Goal: Information Seeking & Learning: Learn about a topic

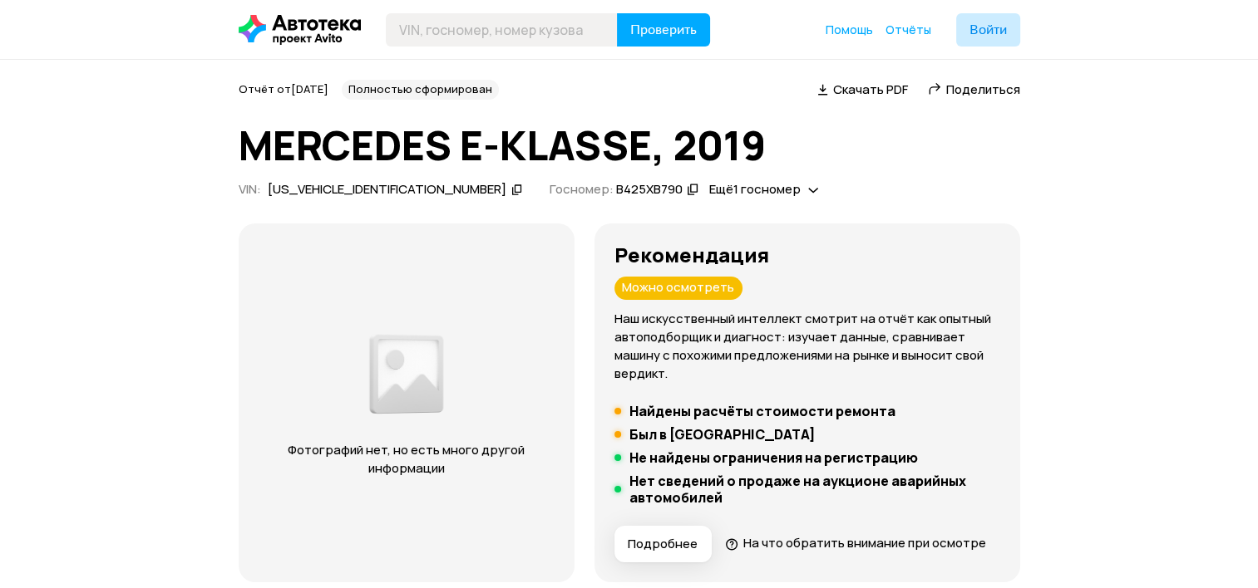
click at [511, 188] on icon at bounding box center [517, 189] width 12 height 17
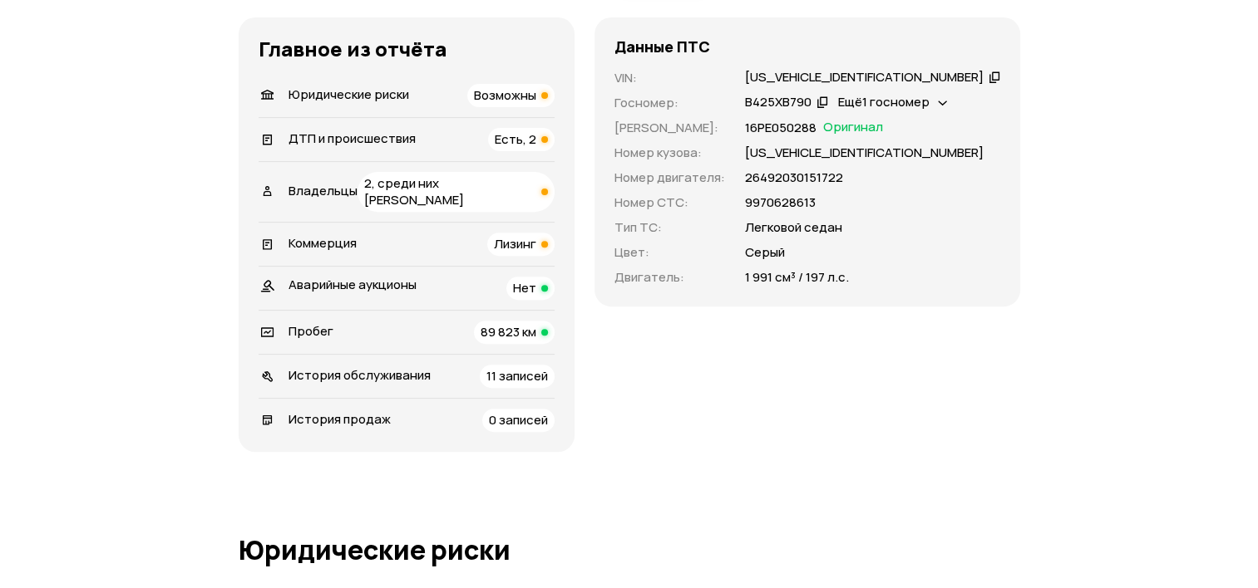
scroll to position [587, 0]
click at [554, 150] on div "Есть, 2" at bounding box center [521, 137] width 66 height 23
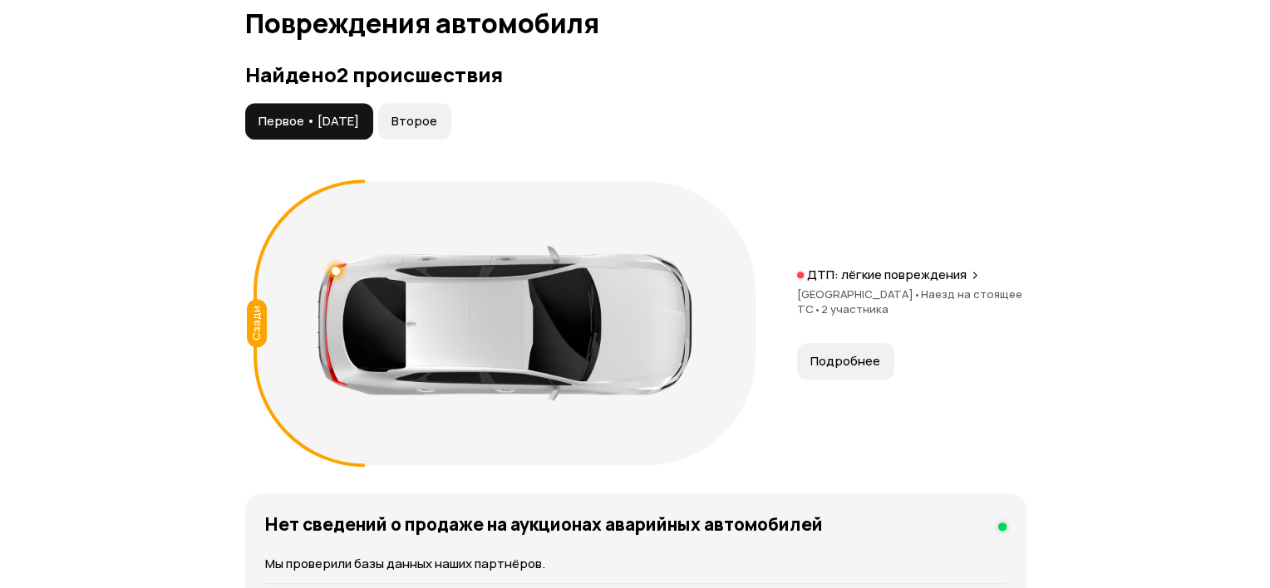
scroll to position [1932, 0]
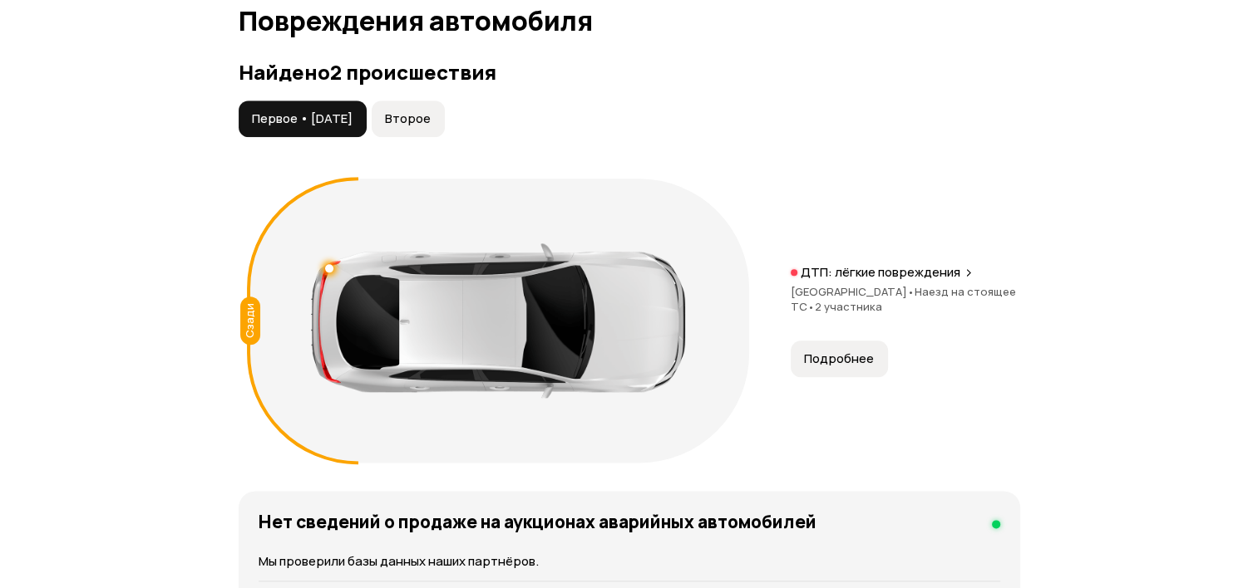
click at [831, 351] on span "Подробнее" at bounding box center [839, 359] width 70 height 17
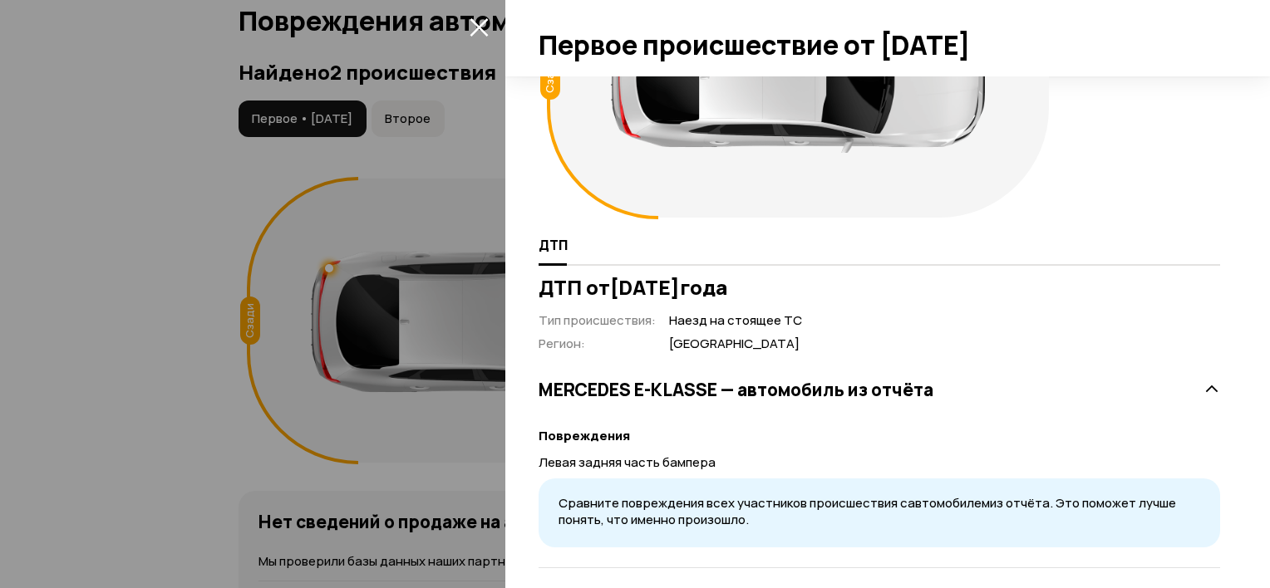
scroll to position [238, 0]
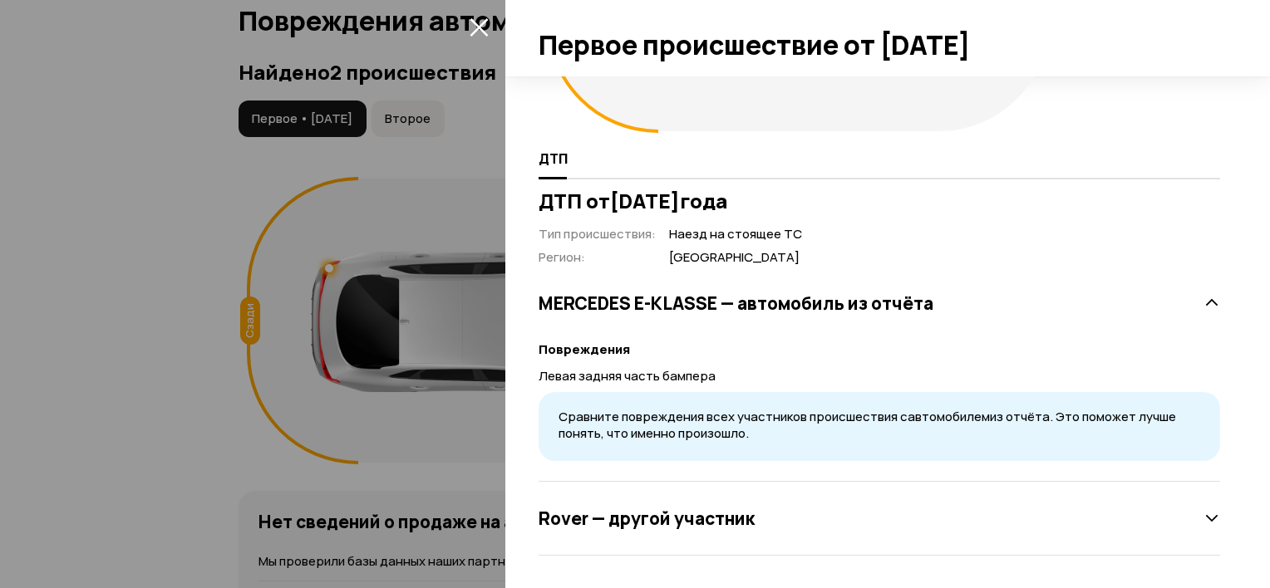
click at [1185, 521] on div "Rover — другой участник" at bounding box center [880, 518] width 682 height 33
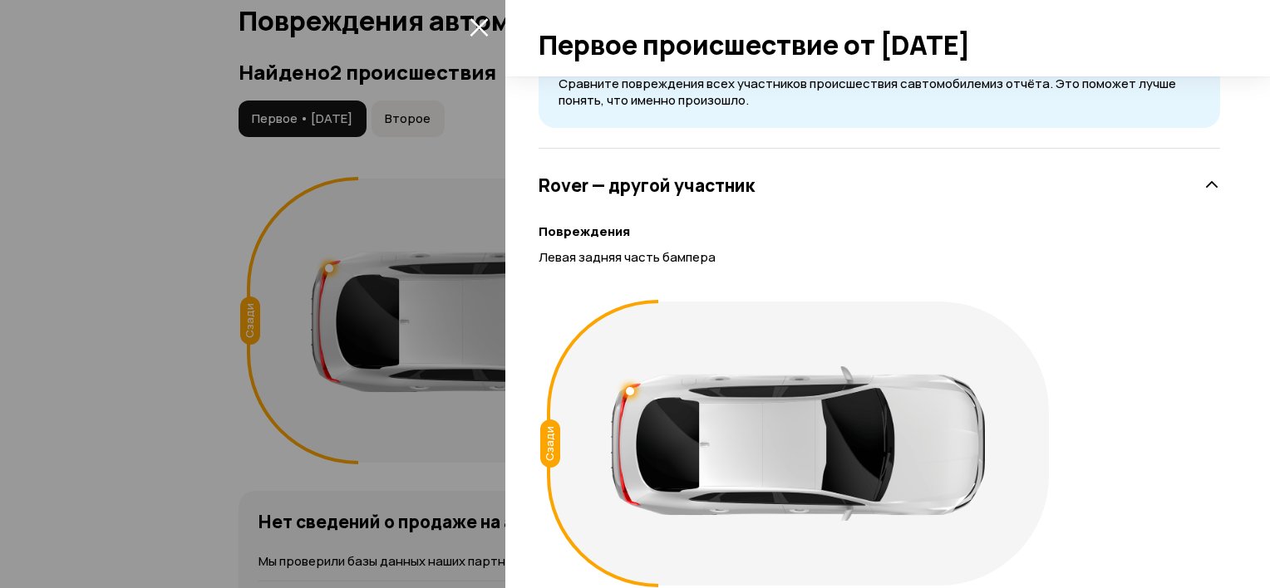
scroll to position [635, 0]
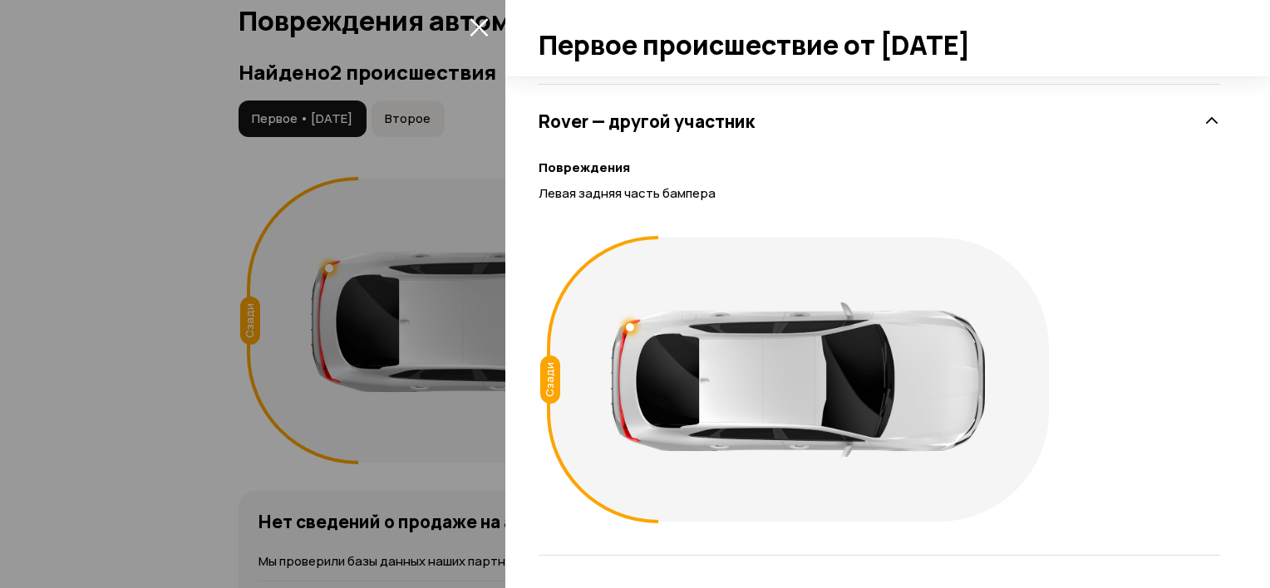
click at [478, 27] on icon "закрыть" at bounding box center [479, 27] width 18 height 18
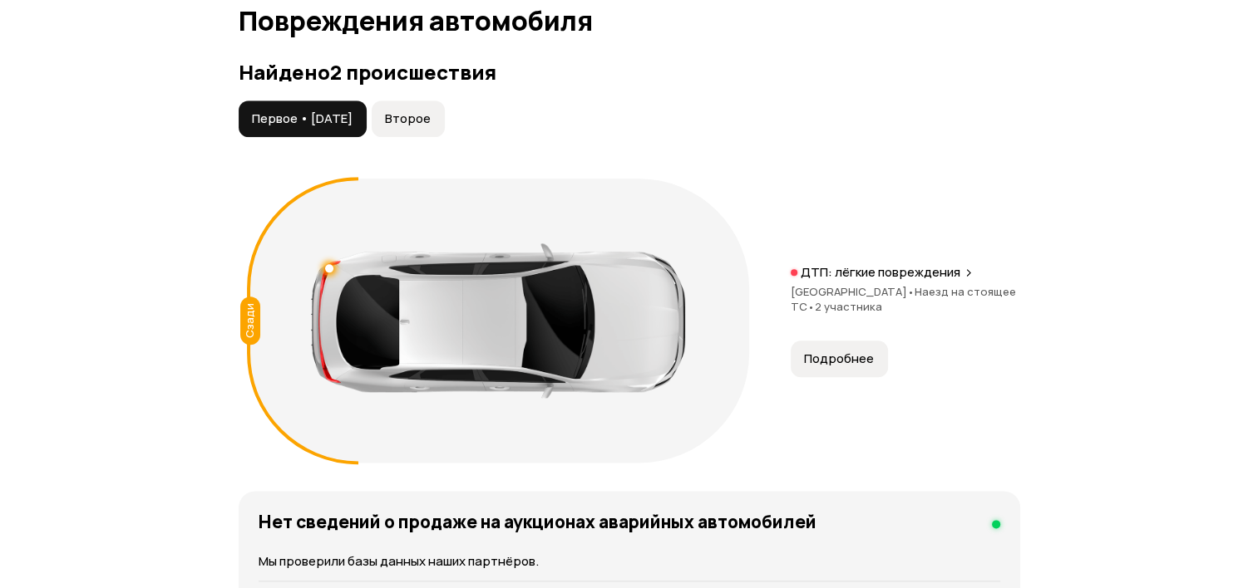
click at [436, 127] on button "Второе" at bounding box center [408, 119] width 73 height 37
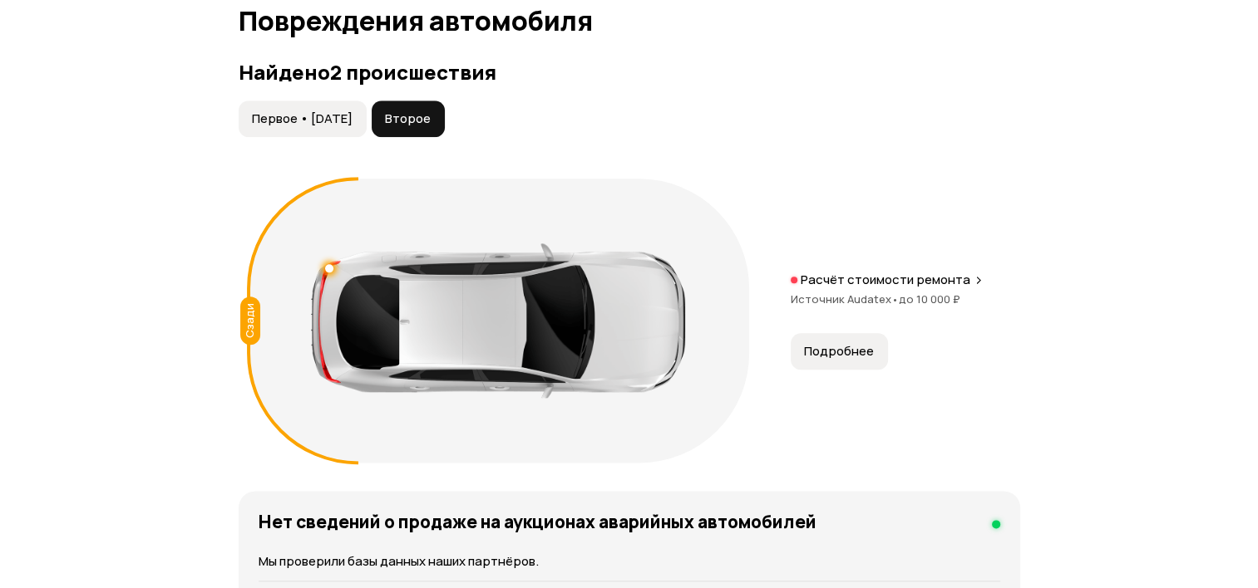
click at [342, 113] on span "Первое • [DATE]" at bounding box center [302, 119] width 101 height 17
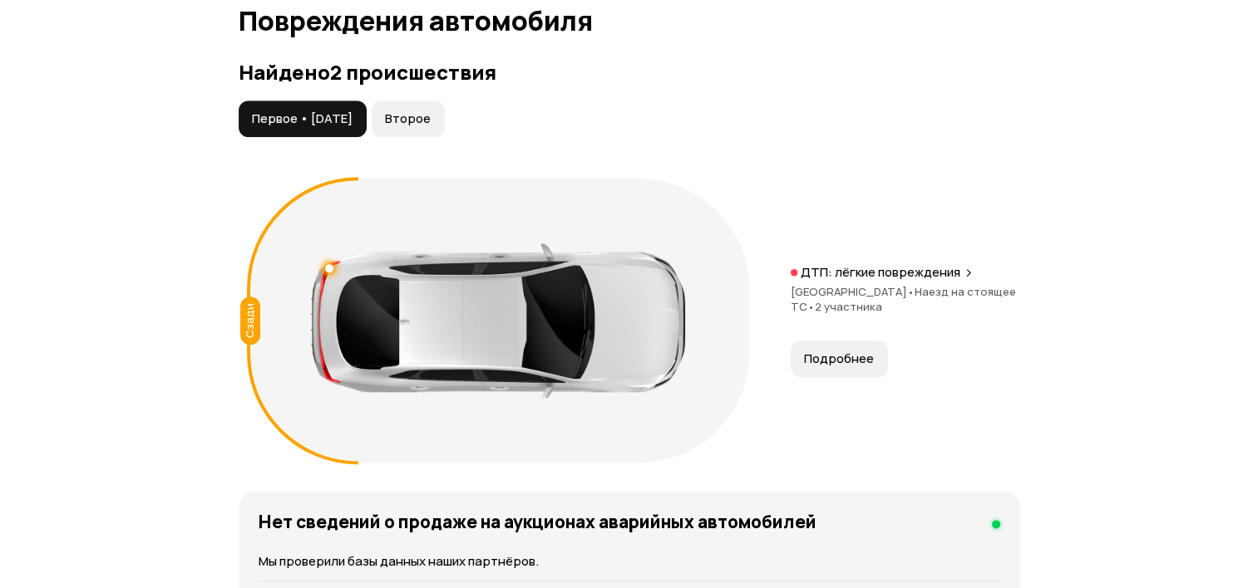
click at [431, 101] on button "Второе" at bounding box center [408, 119] width 73 height 37
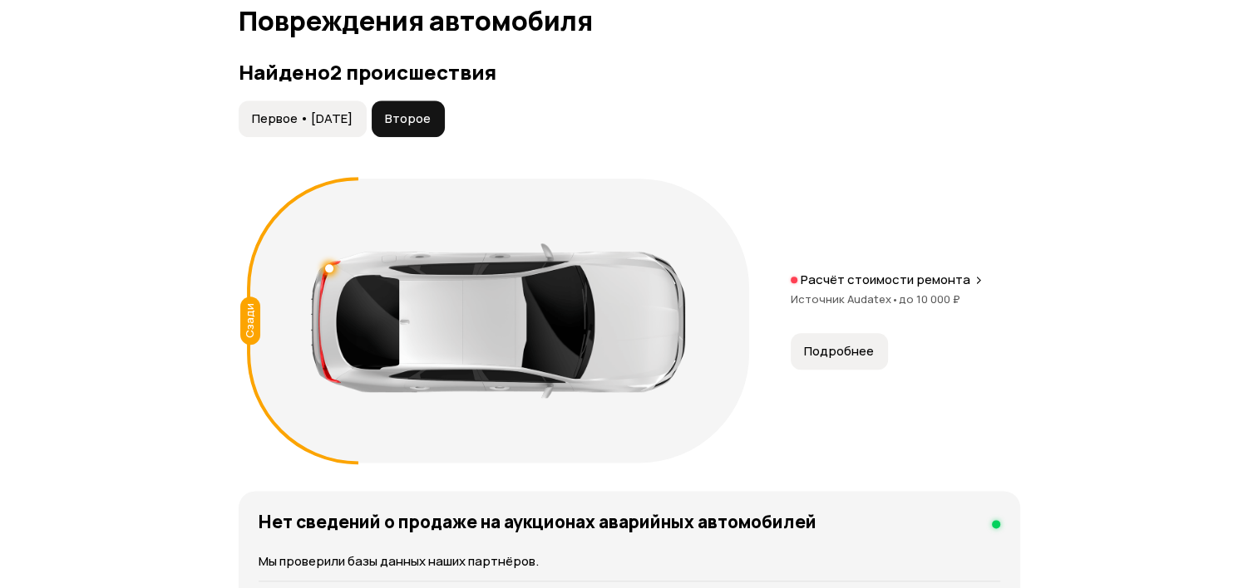
click at [818, 359] on button "Подробнее" at bounding box center [838, 351] width 97 height 37
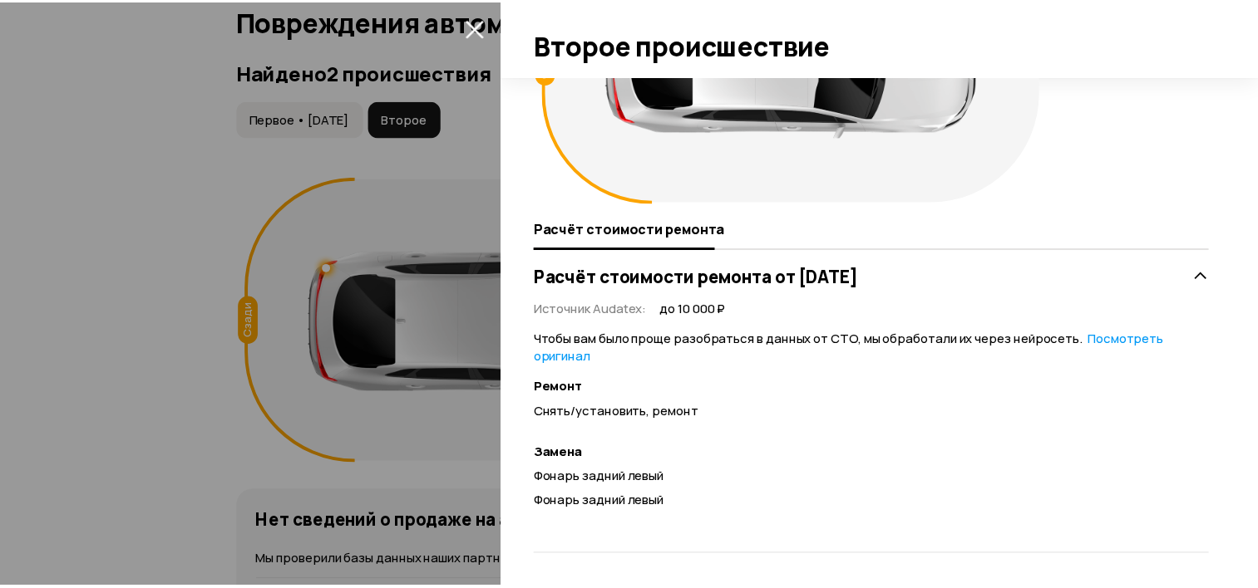
scroll to position [0, 0]
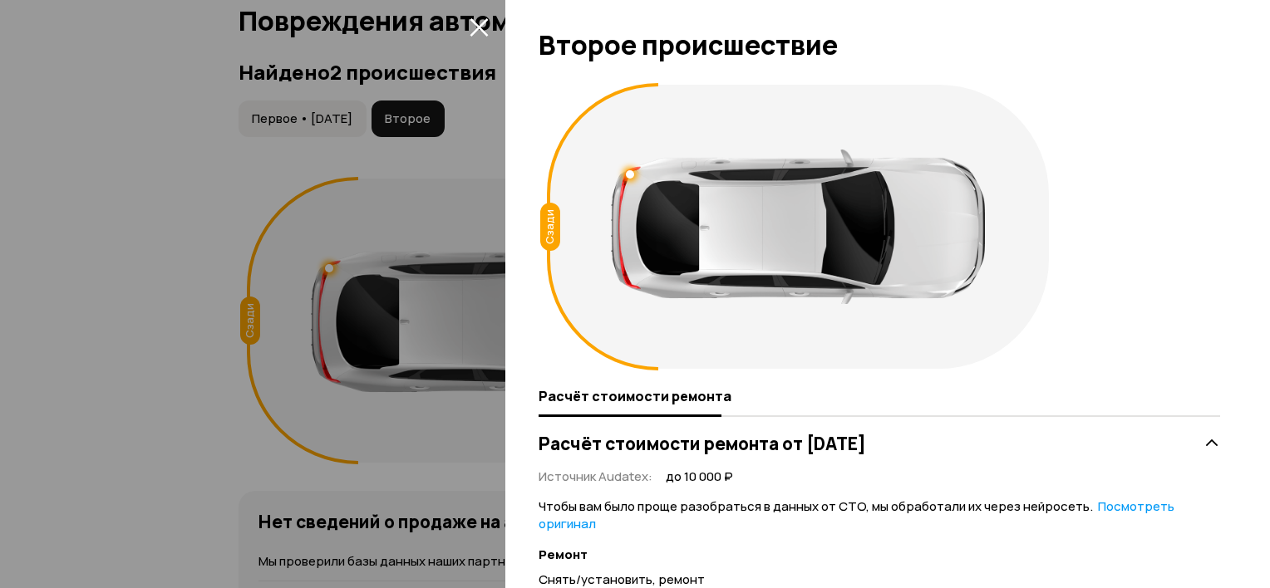
click at [480, 31] on icon "закрыть" at bounding box center [479, 26] width 19 height 19
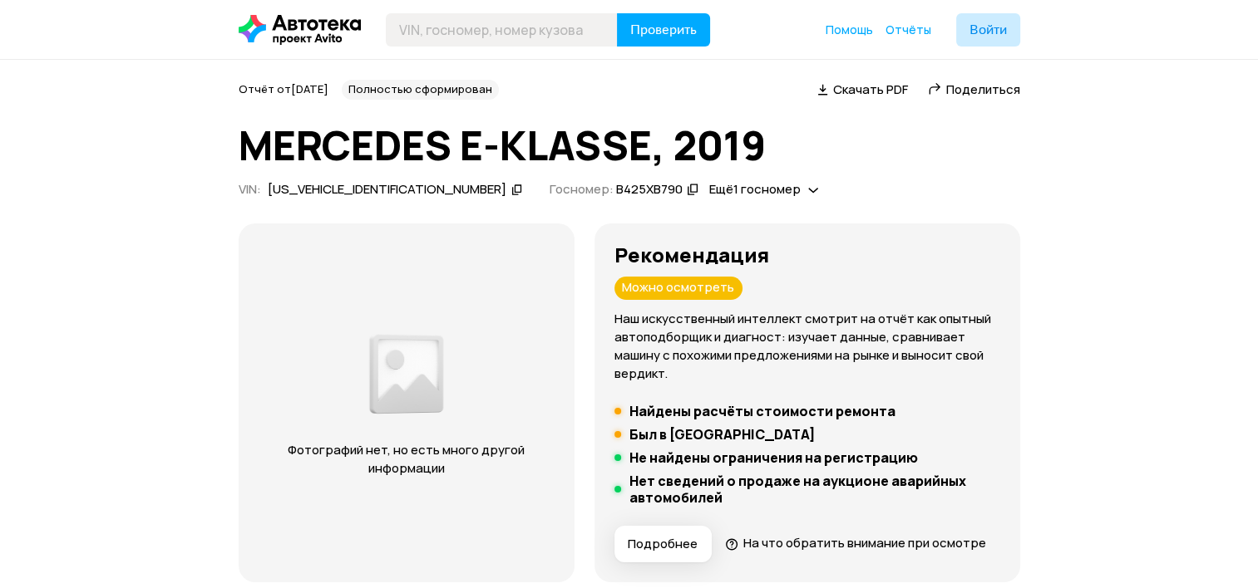
click at [511, 184] on icon at bounding box center [517, 189] width 12 height 17
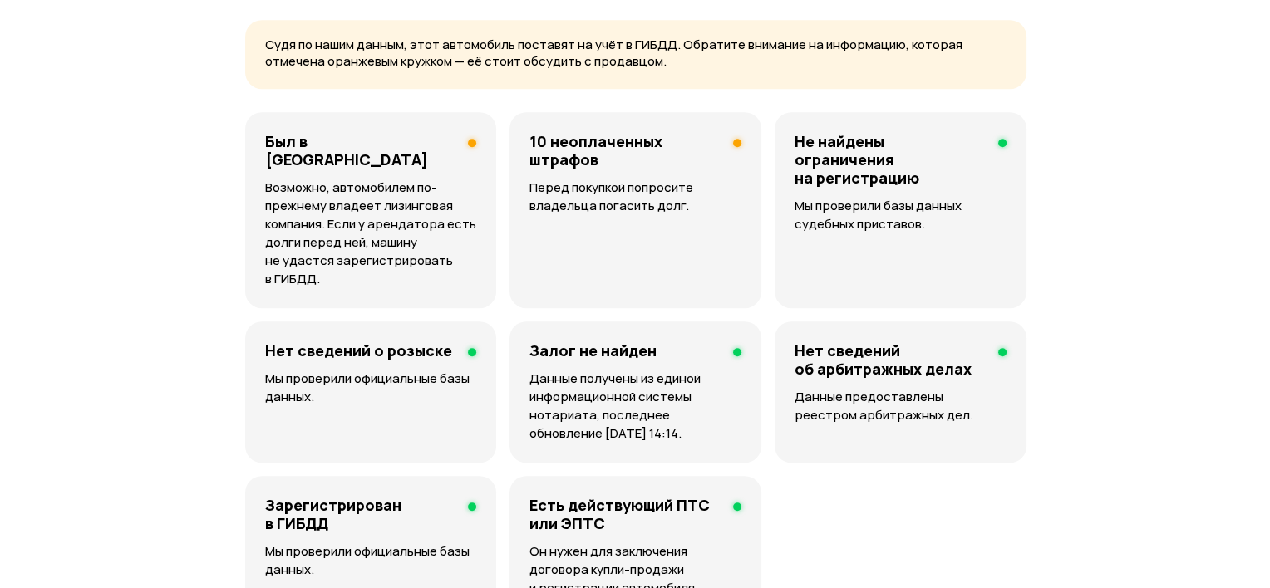
scroll to position [1190, 0]
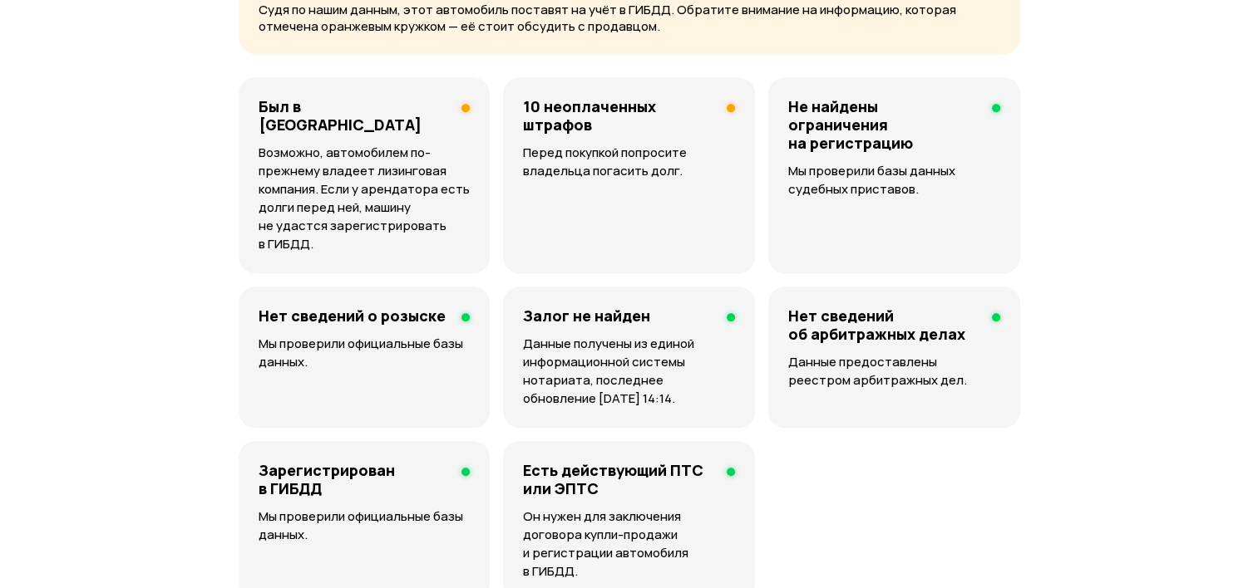
click at [572, 228] on div "10 неоплаченных штрафов Перед покупкой попросите владельца погасить долг." at bounding box center [629, 175] width 252 height 196
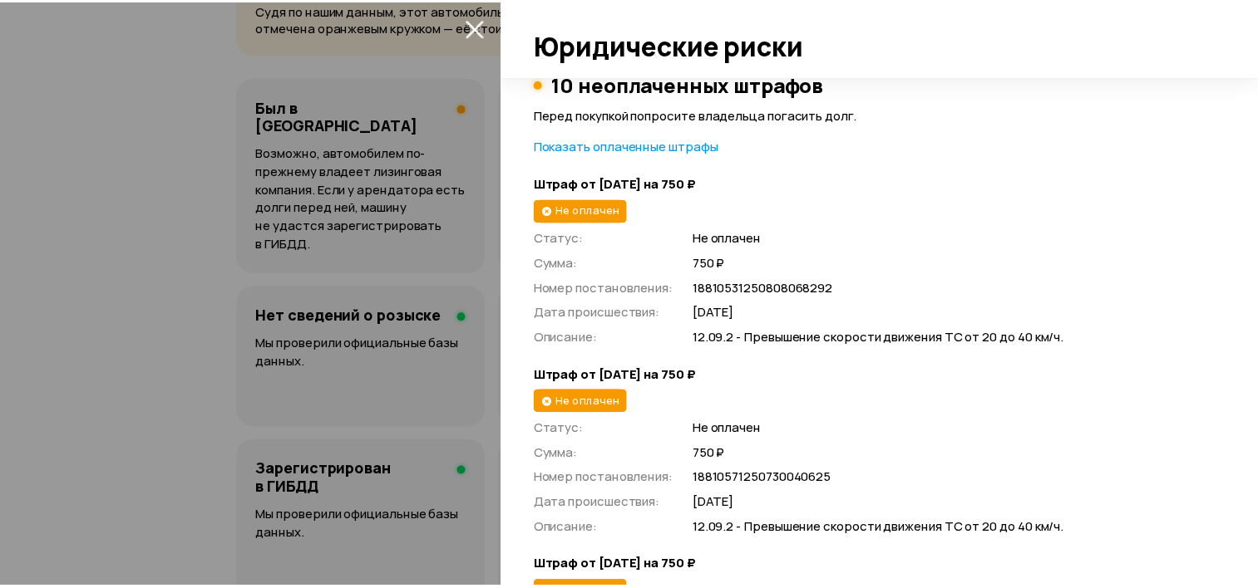
scroll to position [158, 0]
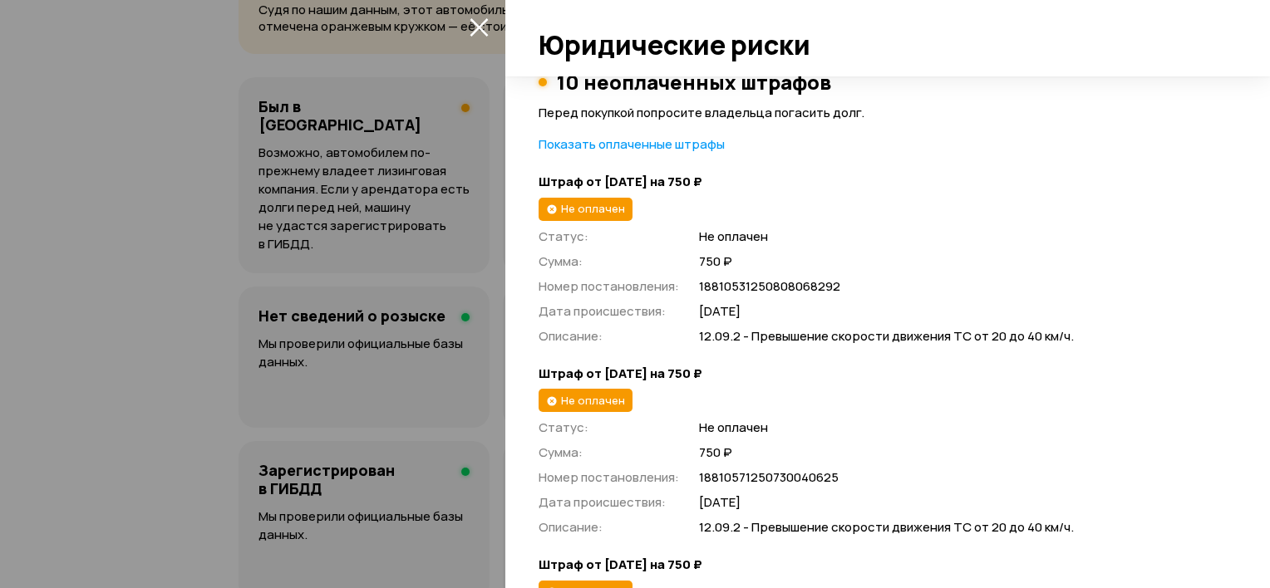
click at [481, 27] on icon "закрыть" at bounding box center [479, 26] width 19 height 19
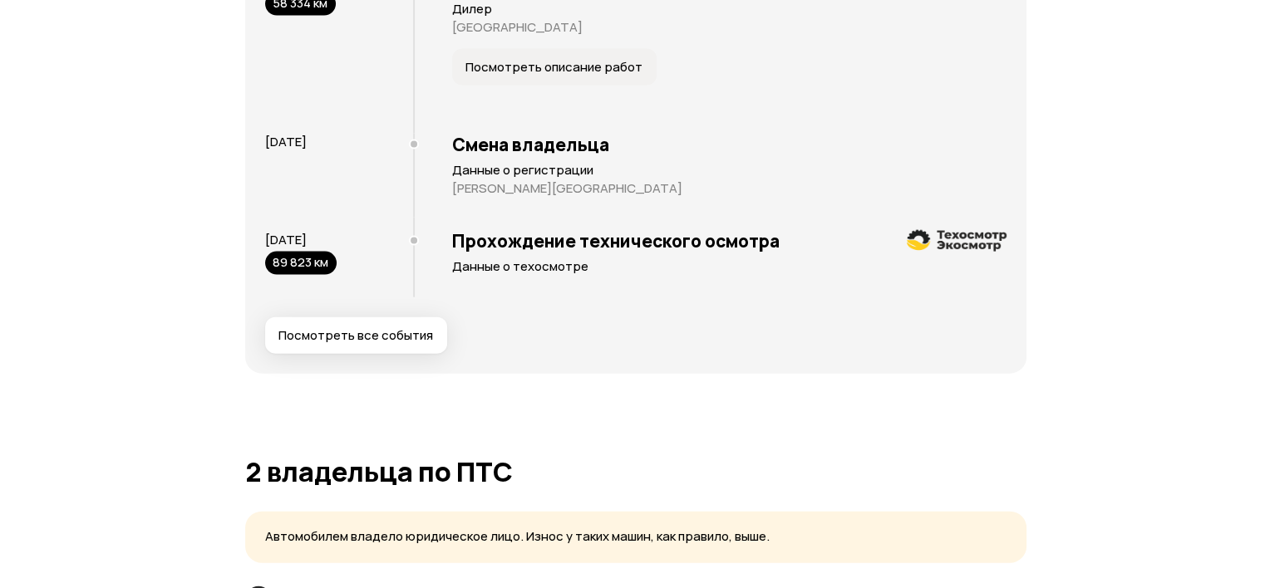
scroll to position [3624, 0]
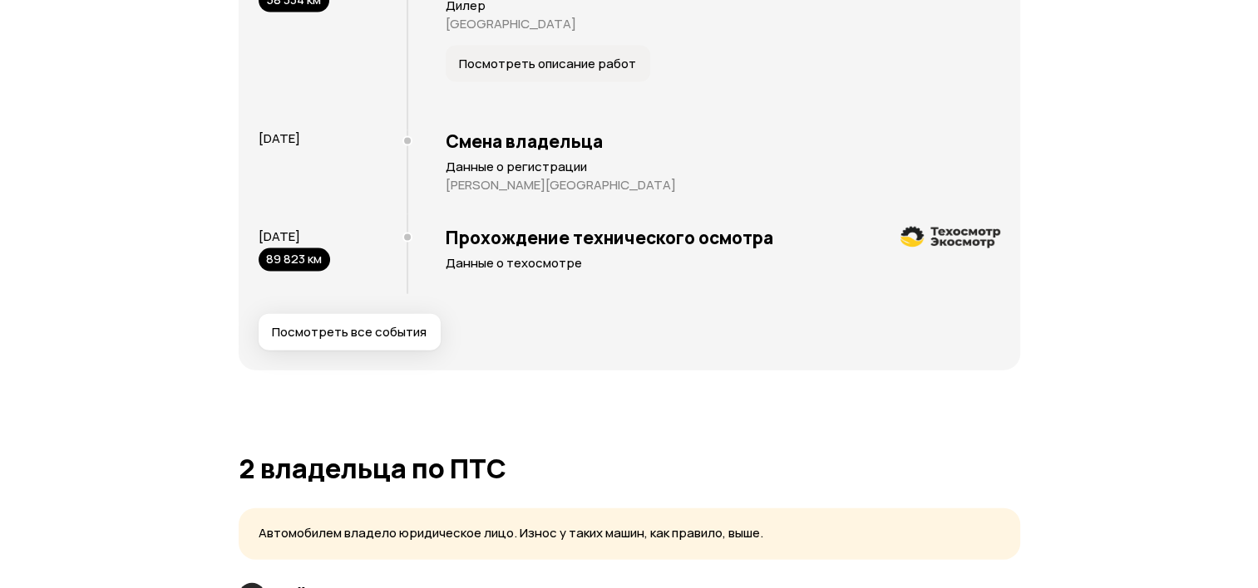
click at [301, 326] on span "Посмотреть все события" at bounding box center [349, 332] width 155 height 17
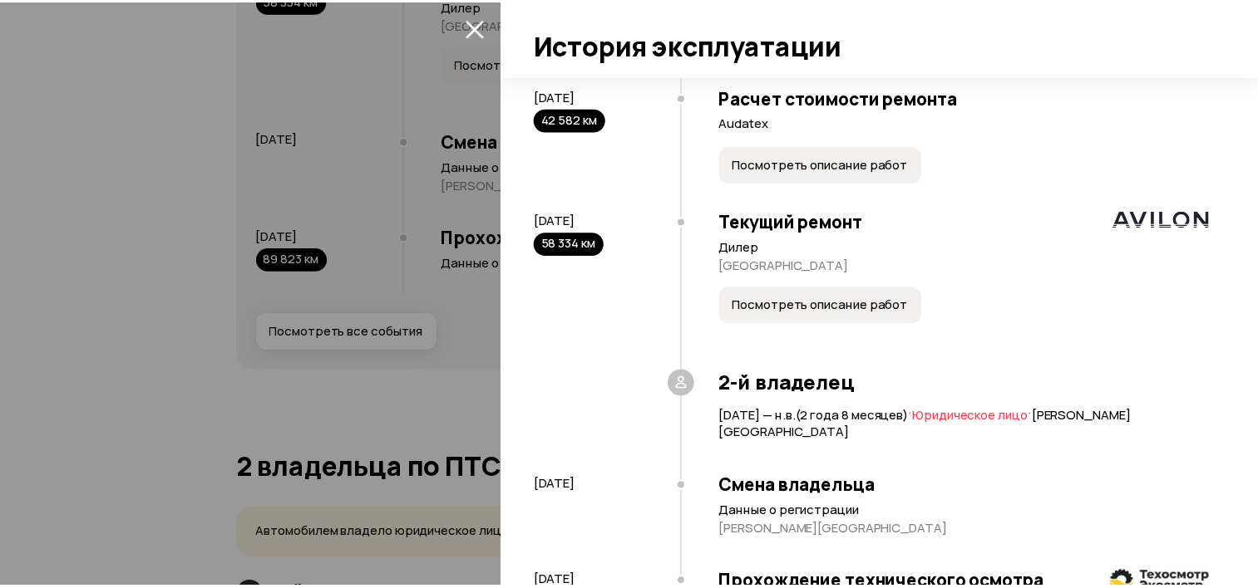
scroll to position [1135, 0]
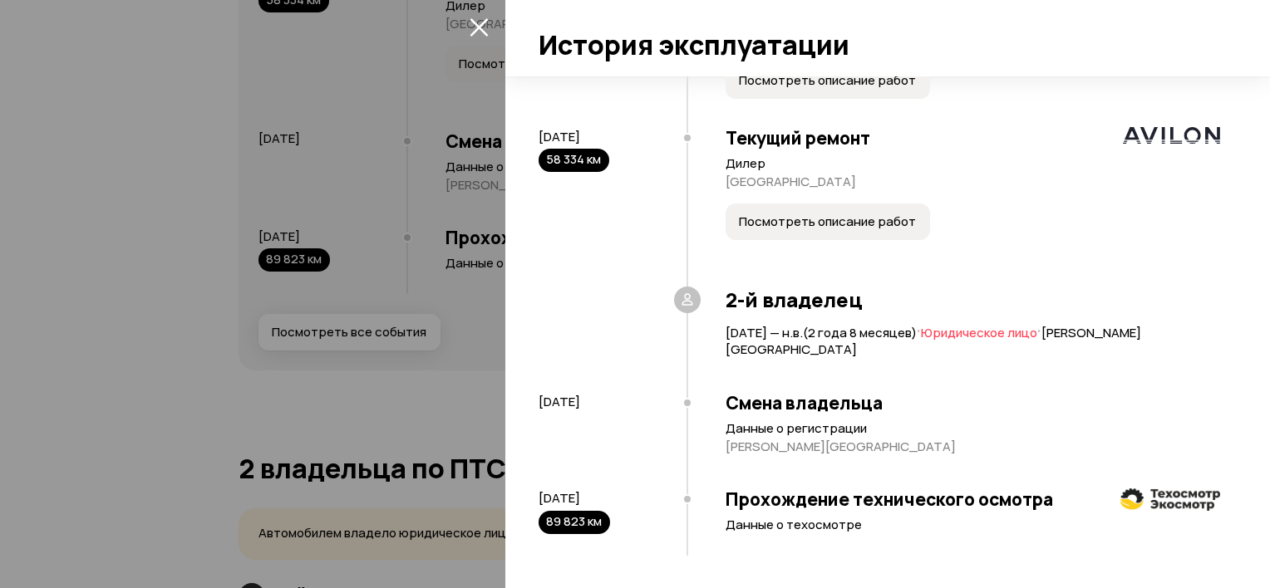
click at [478, 28] on icon "закрыть" at bounding box center [479, 27] width 18 height 18
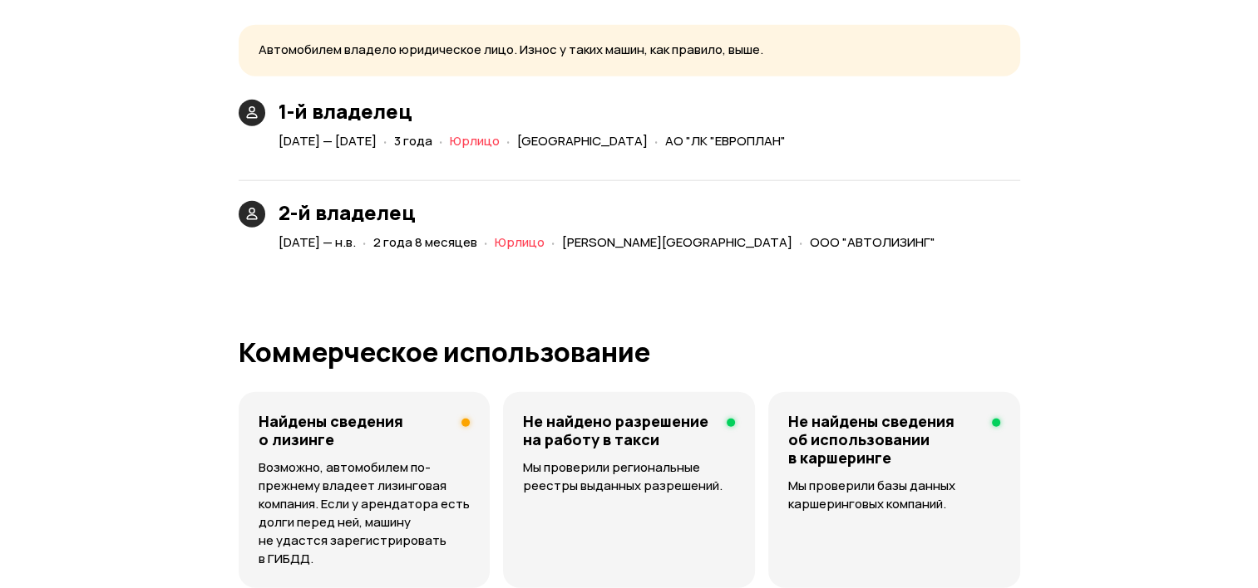
scroll to position [4108, 0]
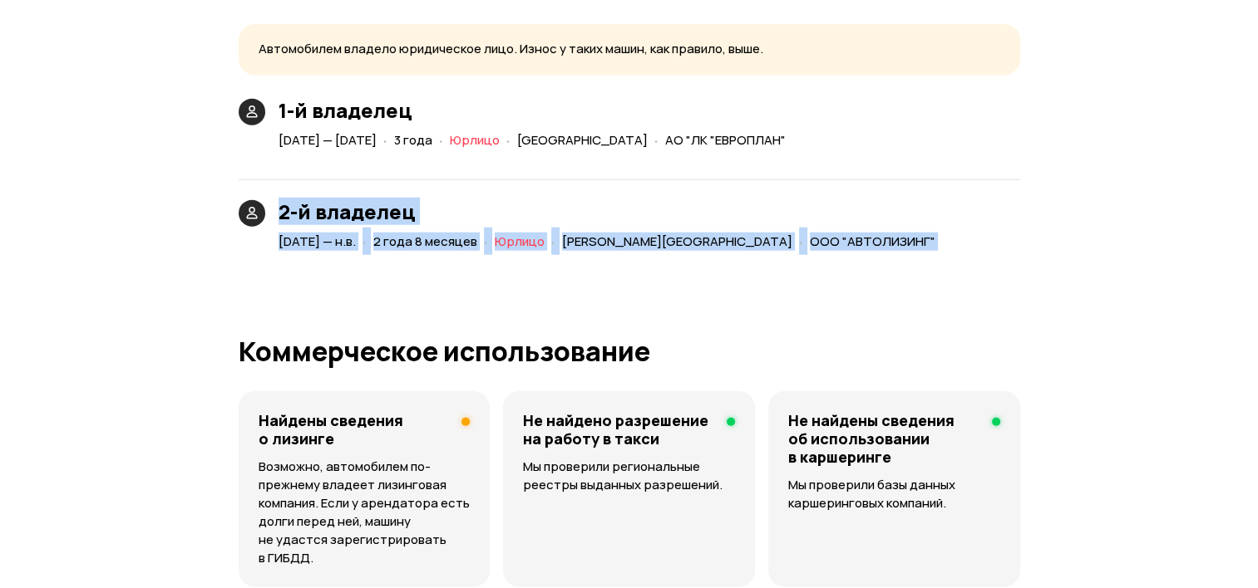
drag, startPoint x: 77, startPoint y: 270, endPoint x: 159, endPoint y: 306, distance: 88.9
drag, startPoint x: 159, startPoint y: 306, endPoint x: 152, endPoint y: 328, distance: 23.4
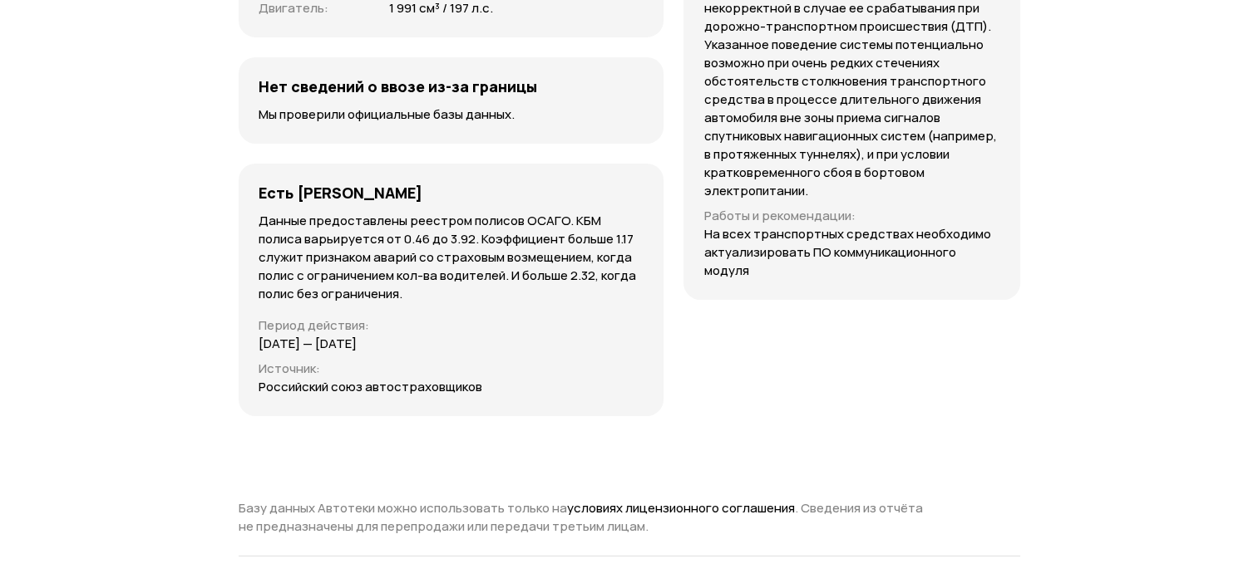
scroll to position [5516, 0]
